Goal: Transaction & Acquisition: Obtain resource

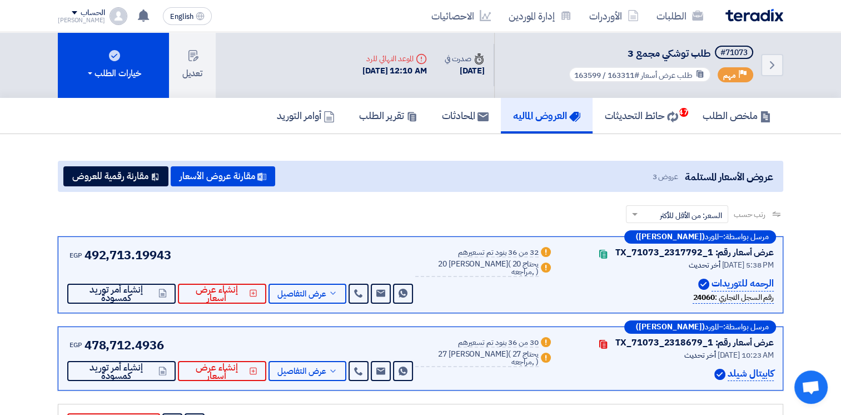
click at [748, 23] on div "الطلبات الأوردرات إدارة الموردين الاحصائيات" at bounding box center [565, 16] width 435 height 26
click at [745, 17] on img at bounding box center [755, 15] width 58 height 13
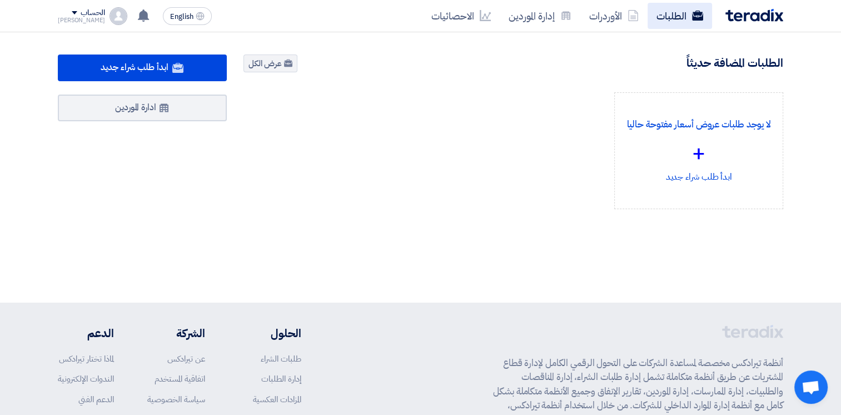
click at [663, 16] on link "الطلبات" at bounding box center [680, 16] width 64 height 26
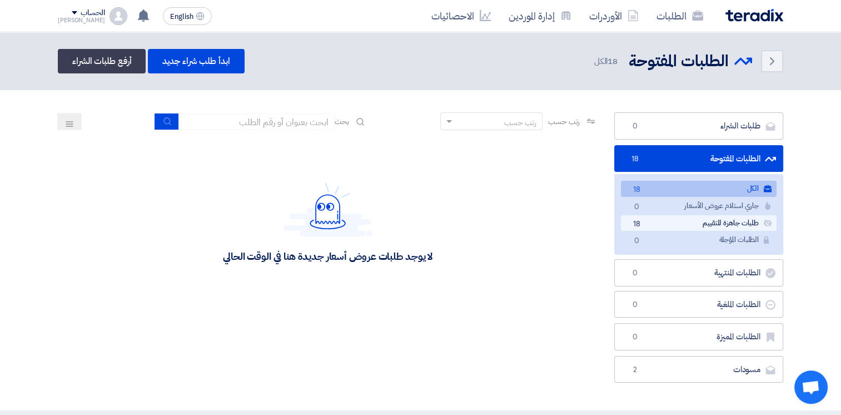
click at [674, 219] on link "طلبات جاهزة للتقييم طلبات جاهزة للتقييم 18" at bounding box center [699, 223] width 156 height 16
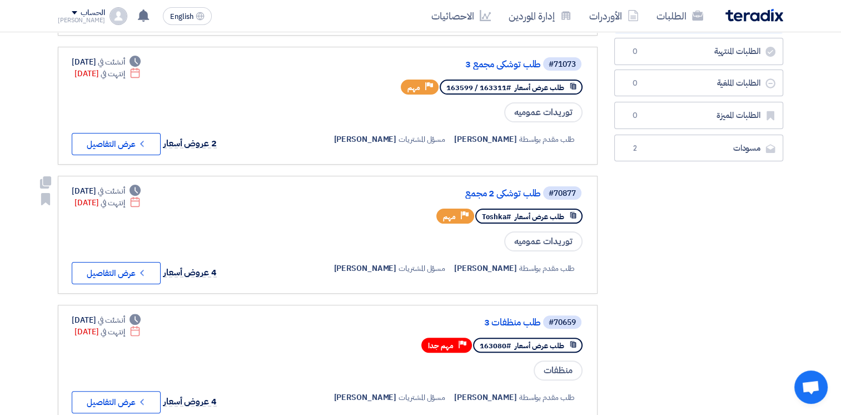
scroll to position [222, 0]
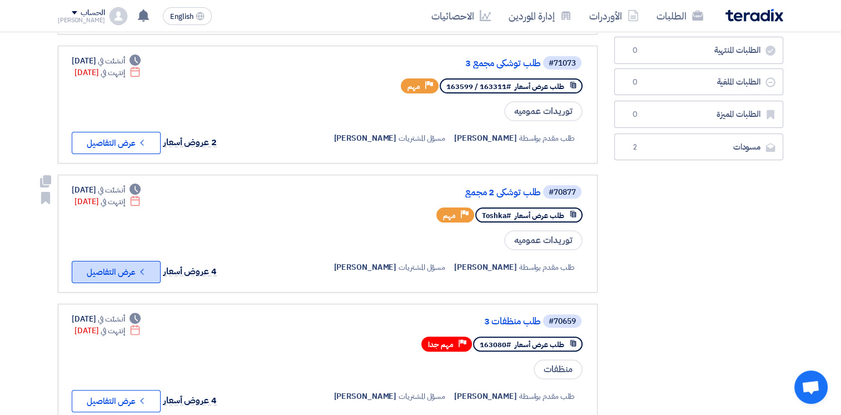
click at [136, 266] on button "Check details عرض التفاصيل" at bounding box center [116, 272] width 89 height 22
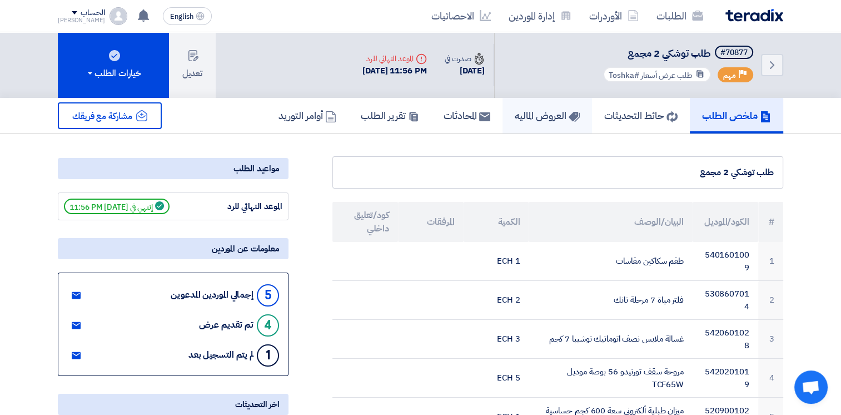
click at [529, 112] on h5 "العروض الماليه" at bounding box center [547, 115] width 65 height 13
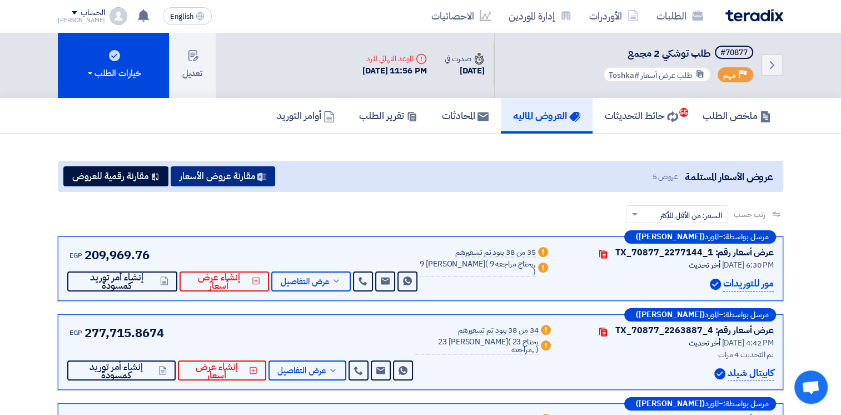
click at [265, 172] on icon at bounding box center [261, 176] width 9 height 9
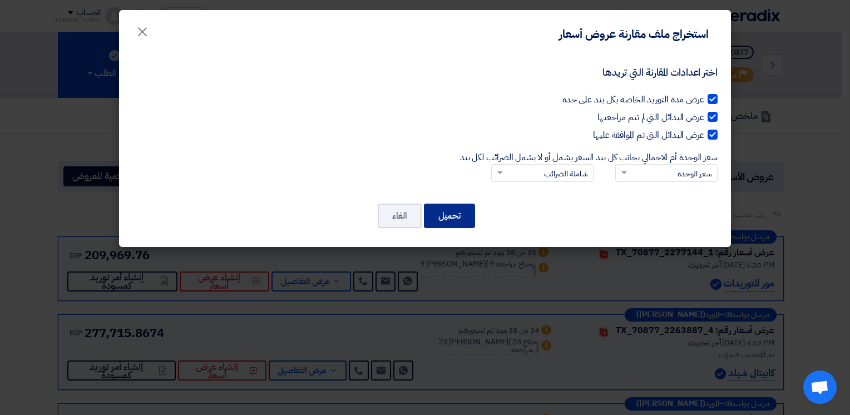
click at [462, 210] on button "تحميل" at bounding box center [449, 216] width 51 height 24
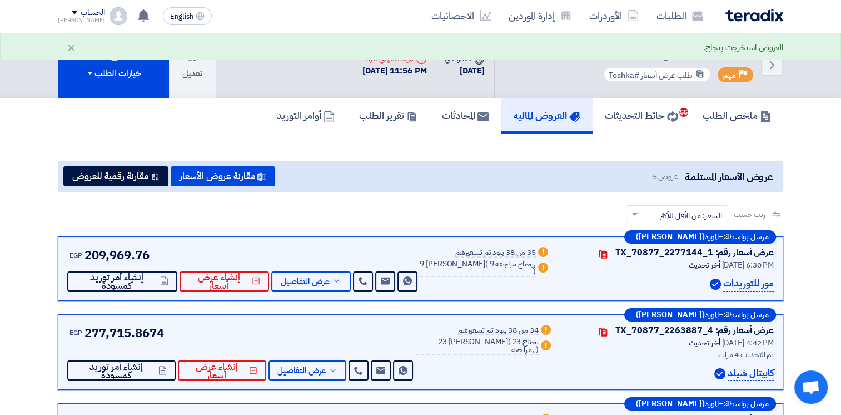
click at [411, 190] on app-buyer-offers "عروض الأسعار المستلمة عروض 5 مقارنة عروض الأسعار مقارنة رقمية للعروض رتب حسب رت…" at bounding box center [421, 388] width 726 height 454
